Goal: Understand process/instructions: Learn how to perform a task or action

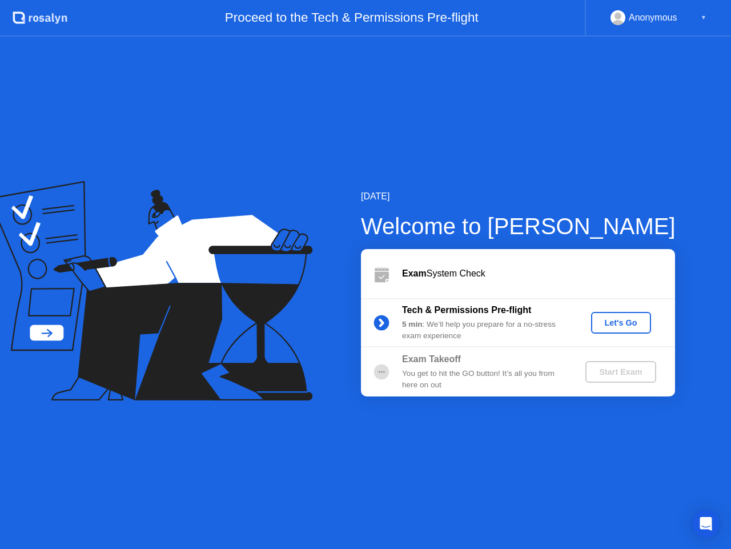
click at [631, 326] on div "Let's Go" at bounding box center [621, 322] width 51 height 9
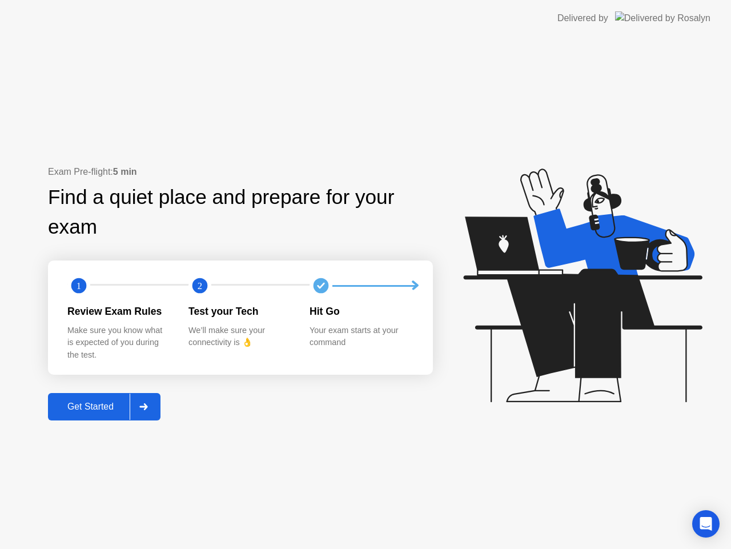
click at [106, 410] on div "Get Started" at bounding box center [90, 407] width 78 height 10
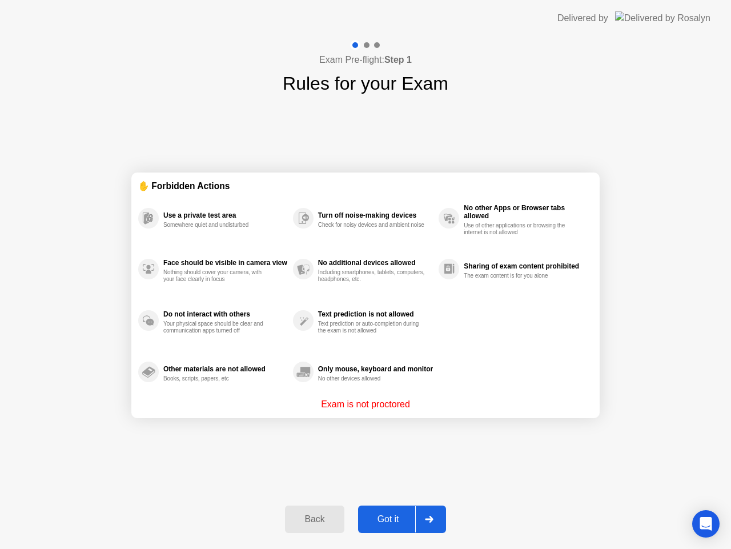
click at [386, 521] on div "Got it" at bounding box center [389, 519] width 54 height 10
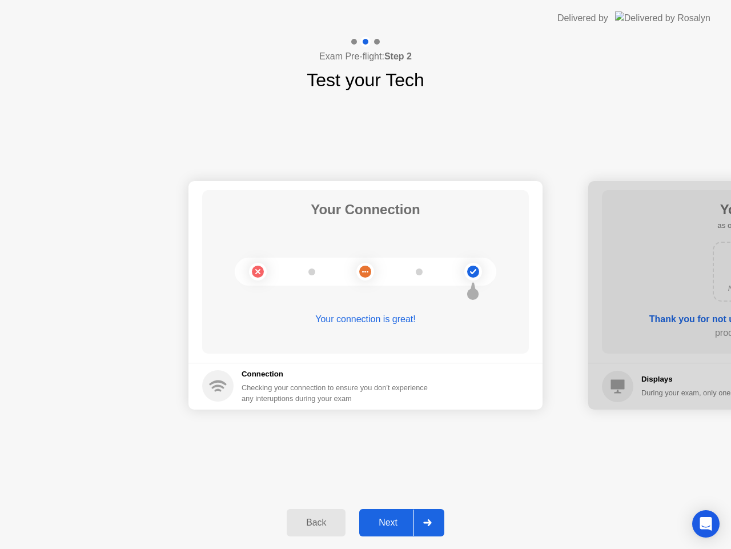
click at [386, 521] on div "Next" at bounding box center [388, 523] width 51 height 10
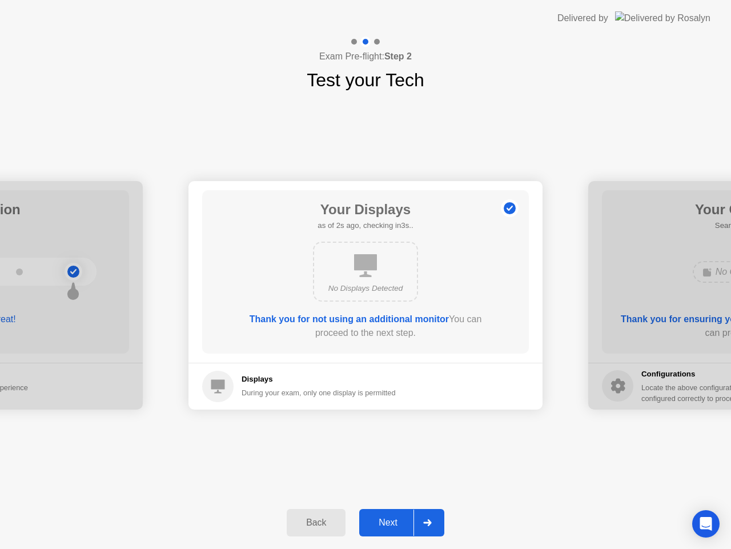
click at [386, 521] on div "Next" at bounding box center [388, 523] width 51 height 10
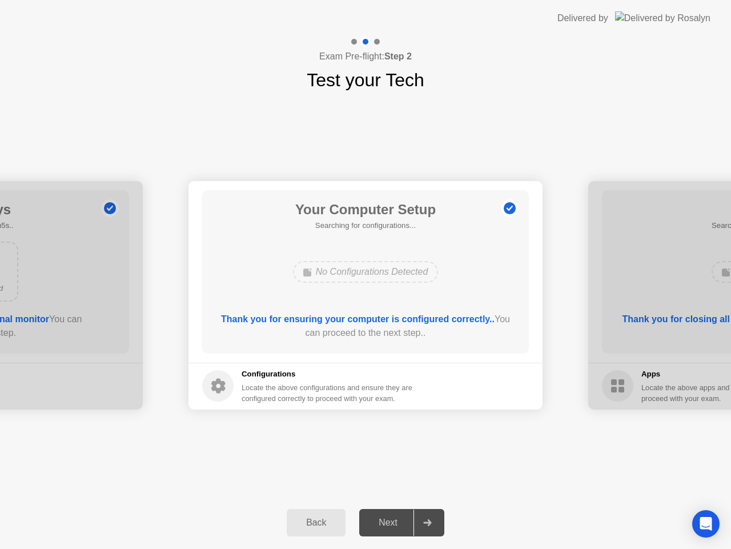
click at [386, 521] on div "Next" at bounding box center [388, 523] width 51 height 10
click at [389, 528] on div "Next" at bounding box center [388, 523] width 51 height 10
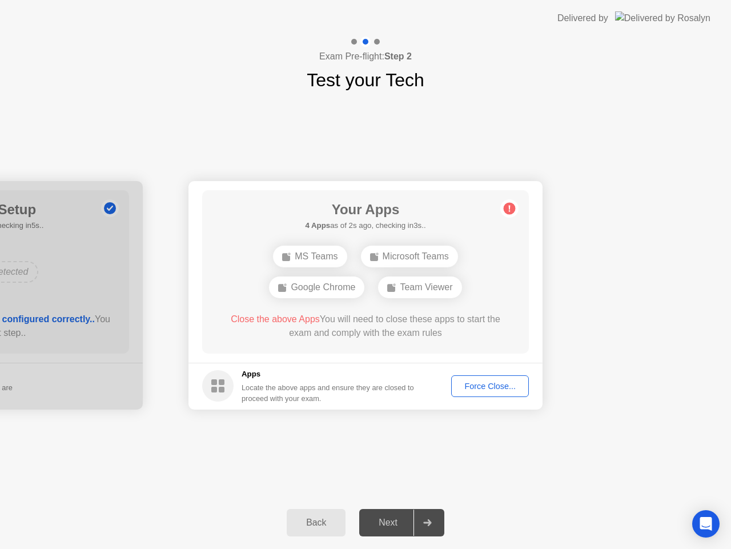
click at [469, 391] on div "Force Close..." at bounding box center [490, 386] width 70 height 9
click at [279, 317] on span "Close the above Apps" at bounding box center [275, 319] width 89 height 10
